Goal: Navigation & Orientation: Find specific page/section

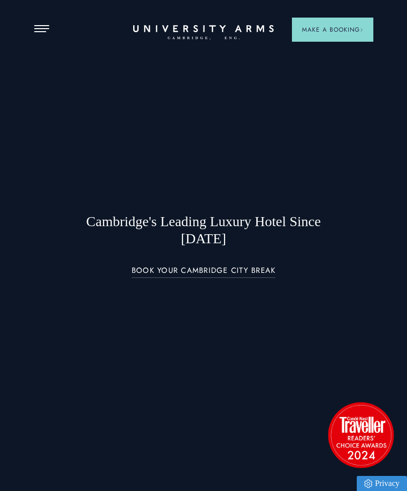
click at [39, 31] on span "Open Menu" at bounding box center [38, 31] width 8 height 1
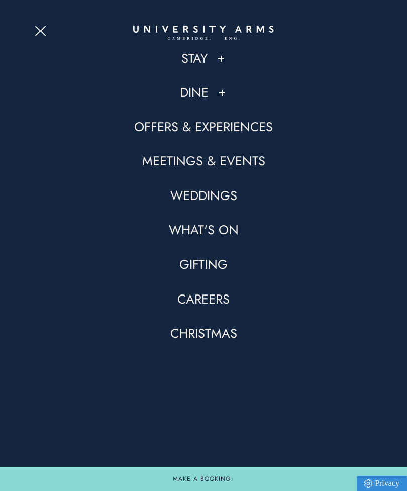
click at [222, 59] on button at bounding box center [221, 59] width 10 height 10
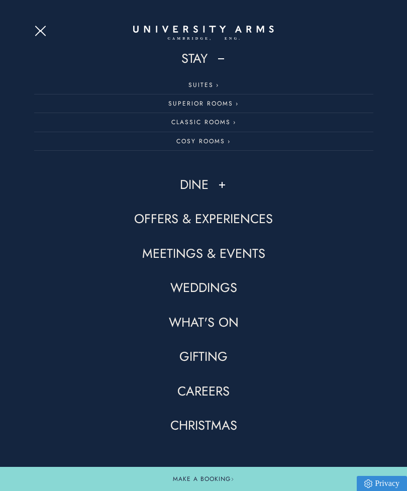
click at [221, 184] on button at bounding box center [222, 185] width 10 height 10
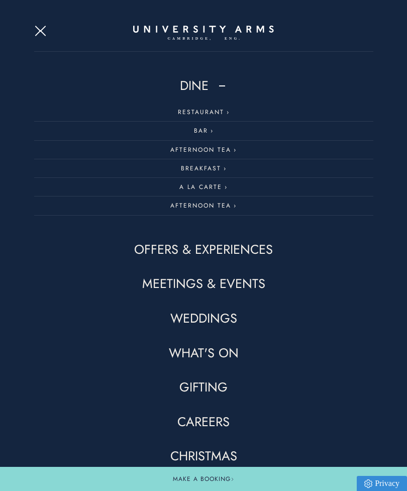
scroll to position [98, 0]
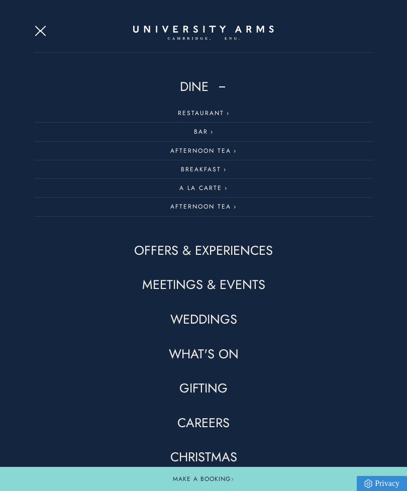
click at [251, 248] on link "Offers & Experiences" at bounding box center [203, 250] width 139 height 17
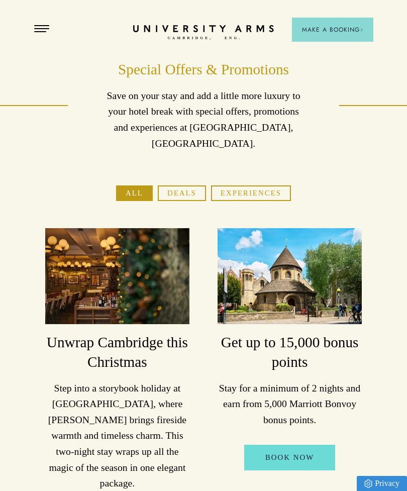
click at [42, 31] on span "Open Menu" at bounding box center [44, 31] width 5 height 1
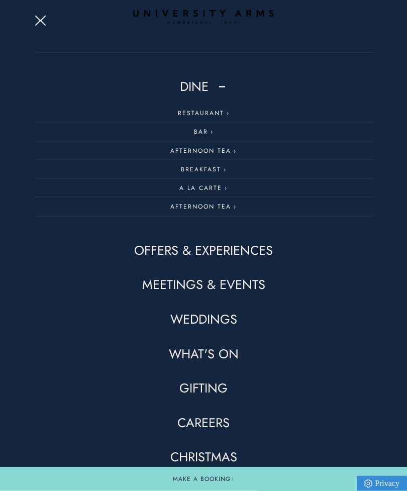
scroll to position [56, 0]
click at [246, 285] on link "Meetings & Events" at bounding box center [203, 285] width 123 height 17
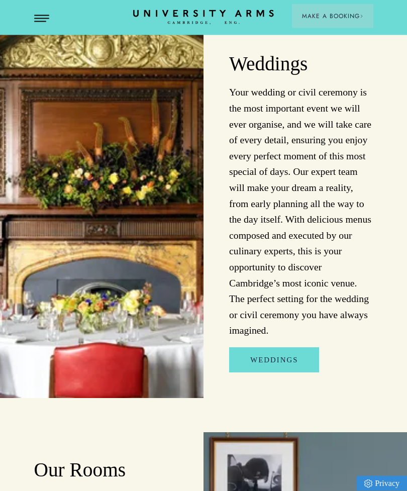
scroll to position [4803, 0]
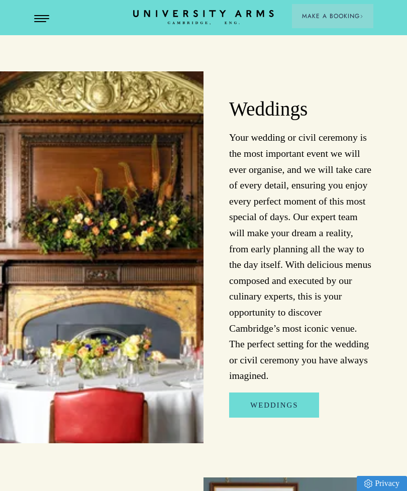
click at [40, 16] on button "Open Menu" at bounding box center [41, 19] width 15 height 8
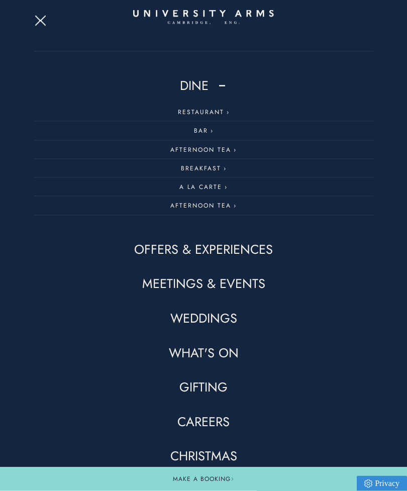
scroll to position [98, 0]
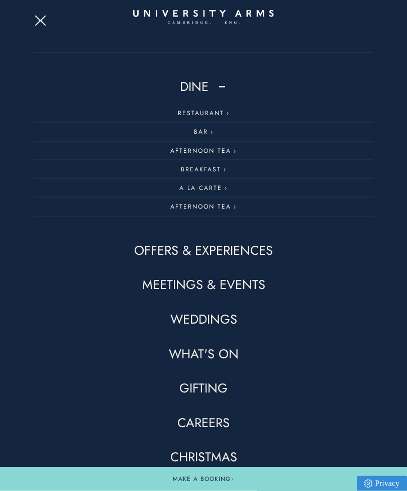
click at [229, 355] on link "What's On" at bounding box center [204, 354] width 70 height 17
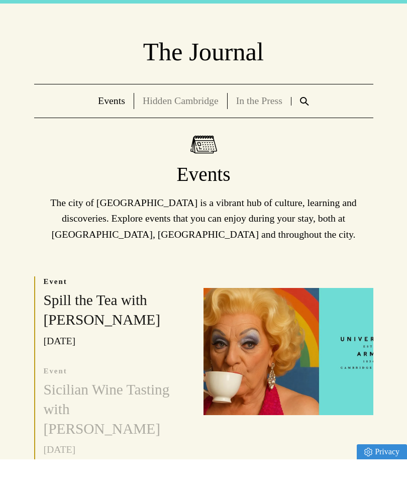
scroll to position [32, 0]
